Goal: Transaction & Acquisition: Obtain resource

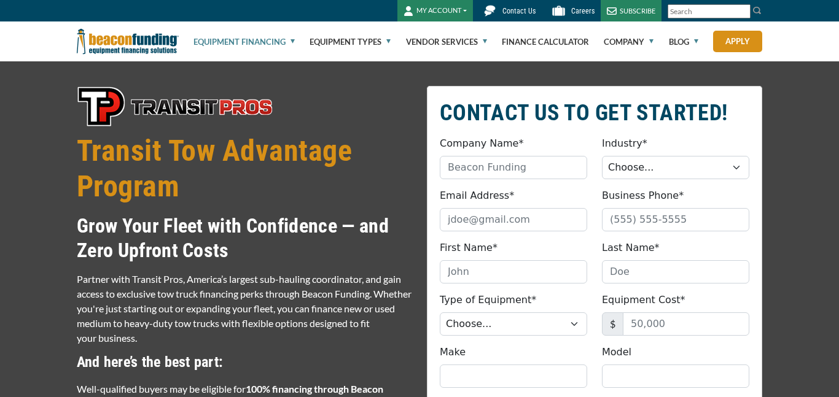
click at [270, 128] on span "Transit Tow Advantage Program Grow Your Fleet with Confidence — and Zero Upfron…" at bounding box center [244, 277] width 335 height 382
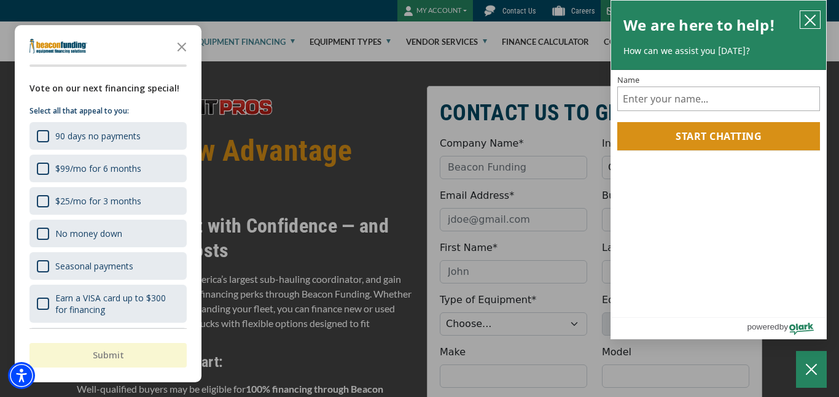
click at [812, 21] on icon "close chatbox" at bounding box center [810, 20] width 12 height 12
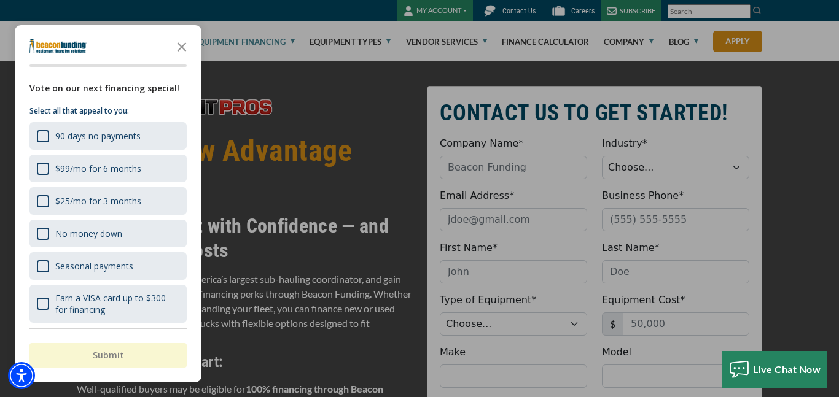
click at [320, 177] on div "button" at bounding box center [419, 198] width 839 height 397
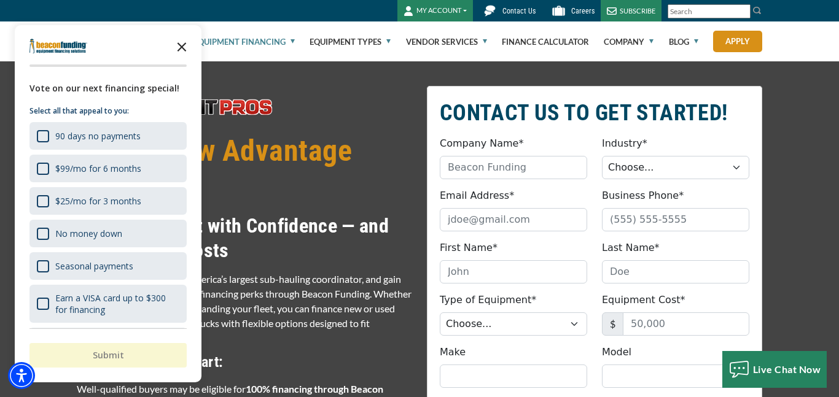
click at [182, 39] on icon "Close the survey" at bounding box center [181, 46] width 25 height 25
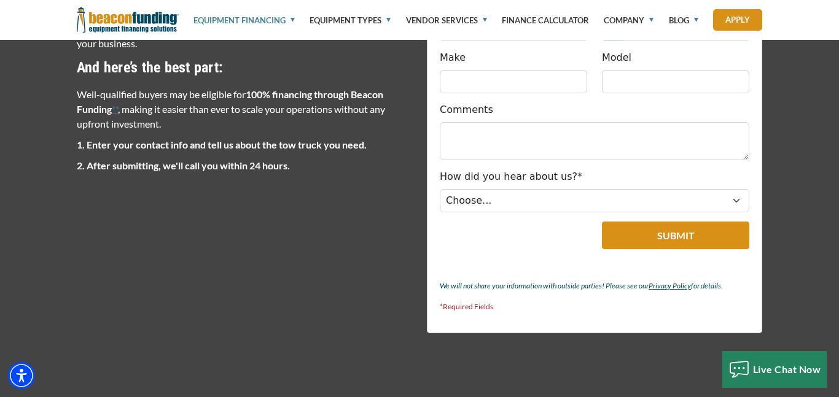
scroll to position [319, 0]
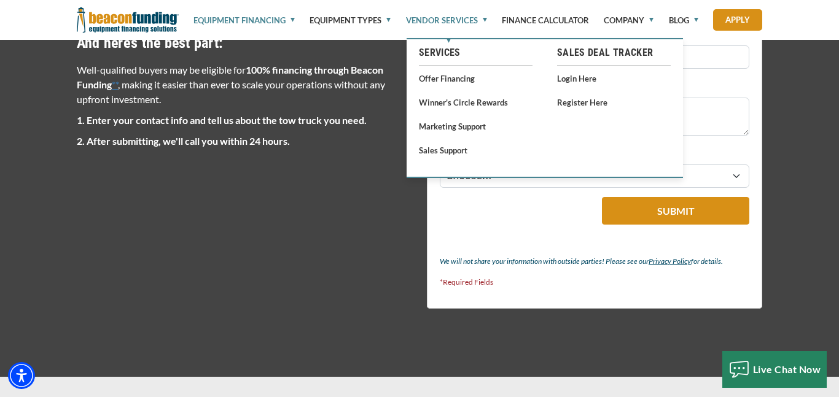
click at [444, 23] on link "Vendor Services" at bounding box center [446, 20] width 81 height 41
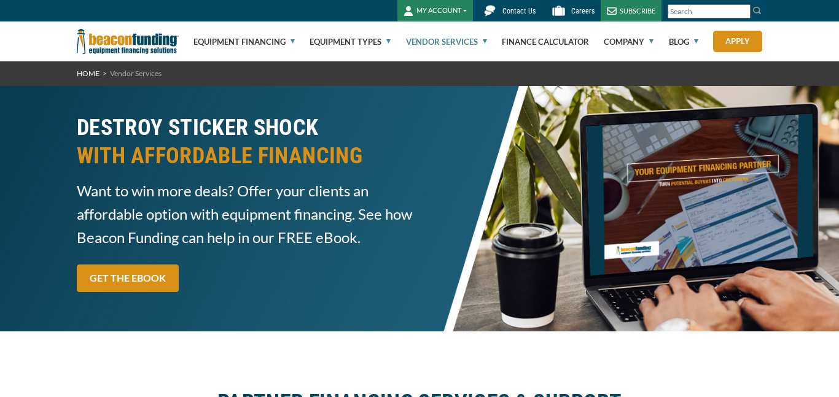
click at [257, 34] on link "Equipment Financing" at bounding box center [243, 41] width 101 height 39
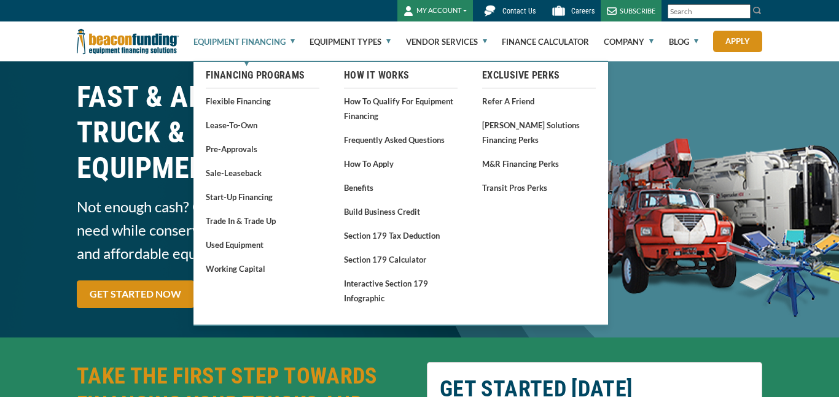
click at [277, 37] on link "Equipment Financing" at bounding box center [243, 41] width 101 height 39
click at [235, 122] on link "Lease-To-Own" at bounding box center [263, 124] width 114 height 15
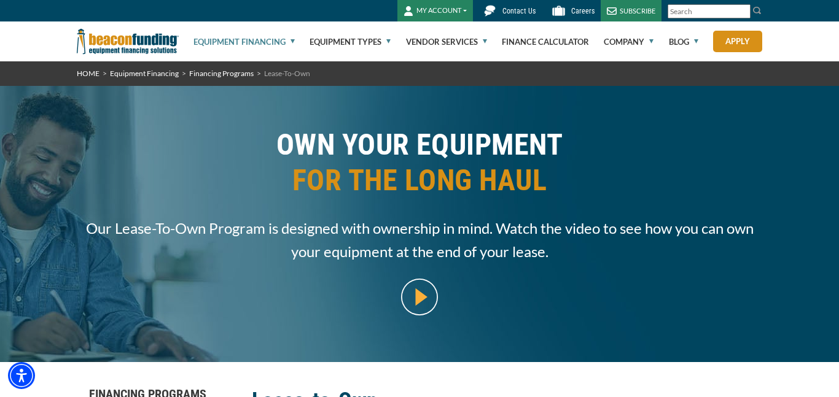
click at [244, 264] on div "OWN YOUR EQUIPMENT FOR THE LONG HAUL Our Lease-To-Own Program is designed with …" at bounding box center [419, 223] width 700 height 239
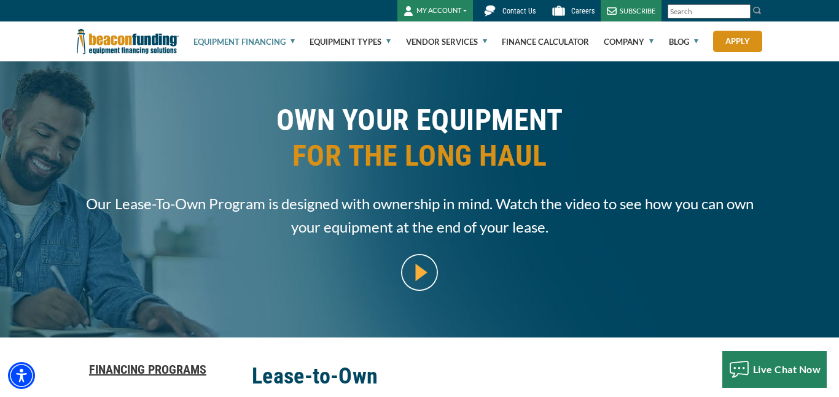
click at [427, 271] on img at bounding box center [419, 272] width 37 height 37
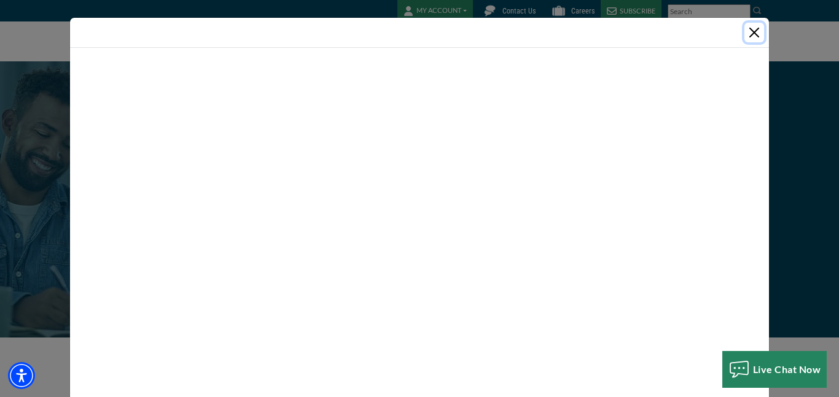
click at [757, 32] on button "Close" at bounding box center [754, 33] width 20 height 20
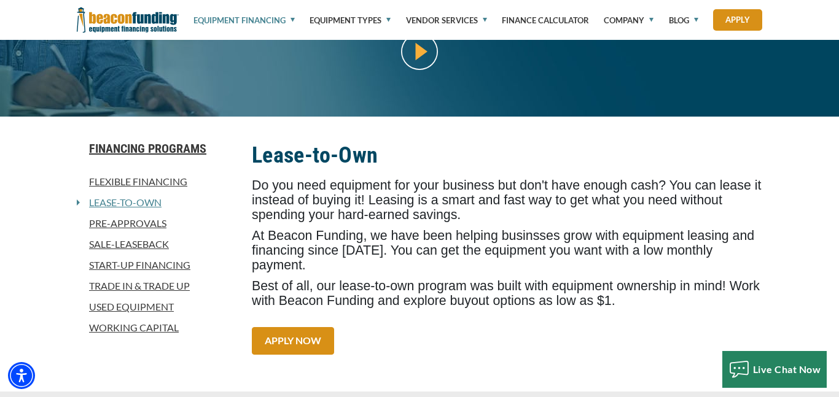
scroll to position [270, 0]
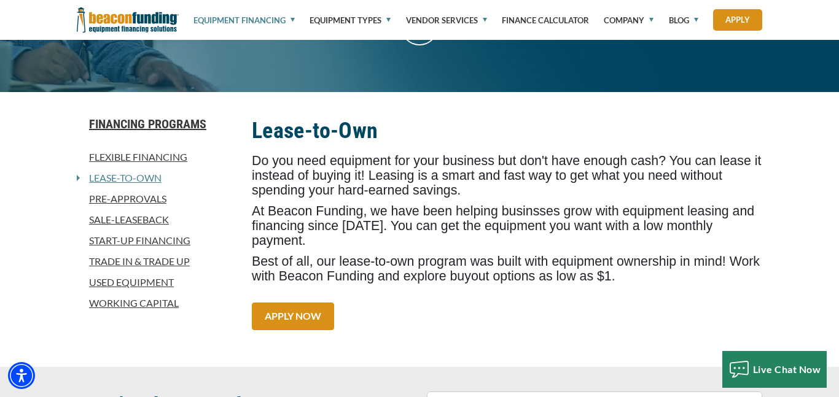
click at [162, 239] on link "Start-Up Financing" at bounding box center [157, 240] width 160 height 15
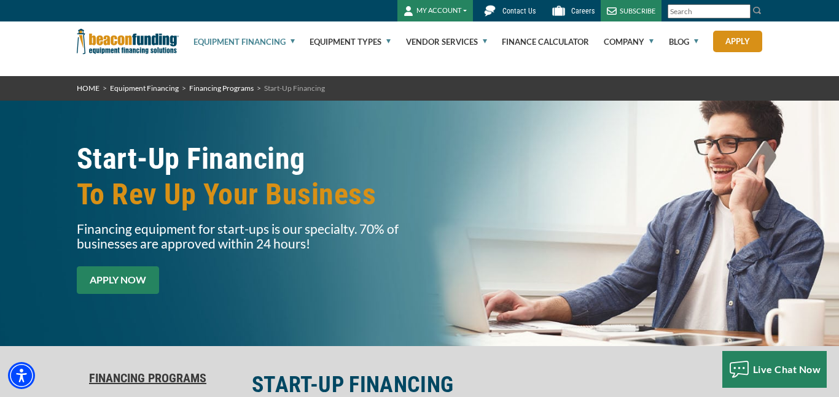
click at [129, 275] on link "APPLY NOW" at bounding box center [118, 280] width 82 height 28
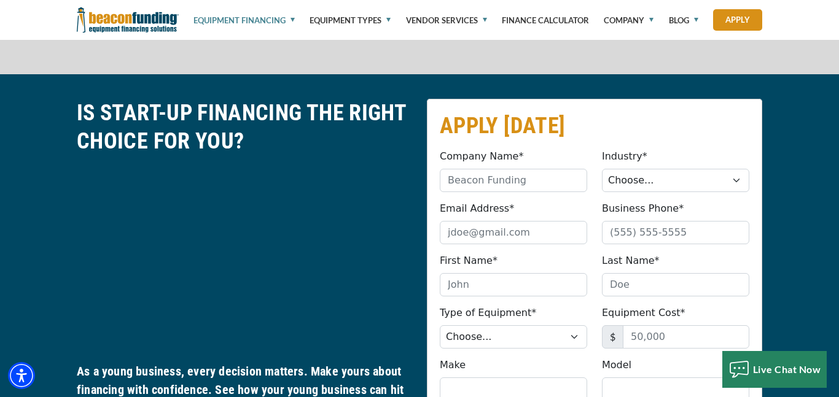
scroll to position [583, 0]
